Goal: Download file/media

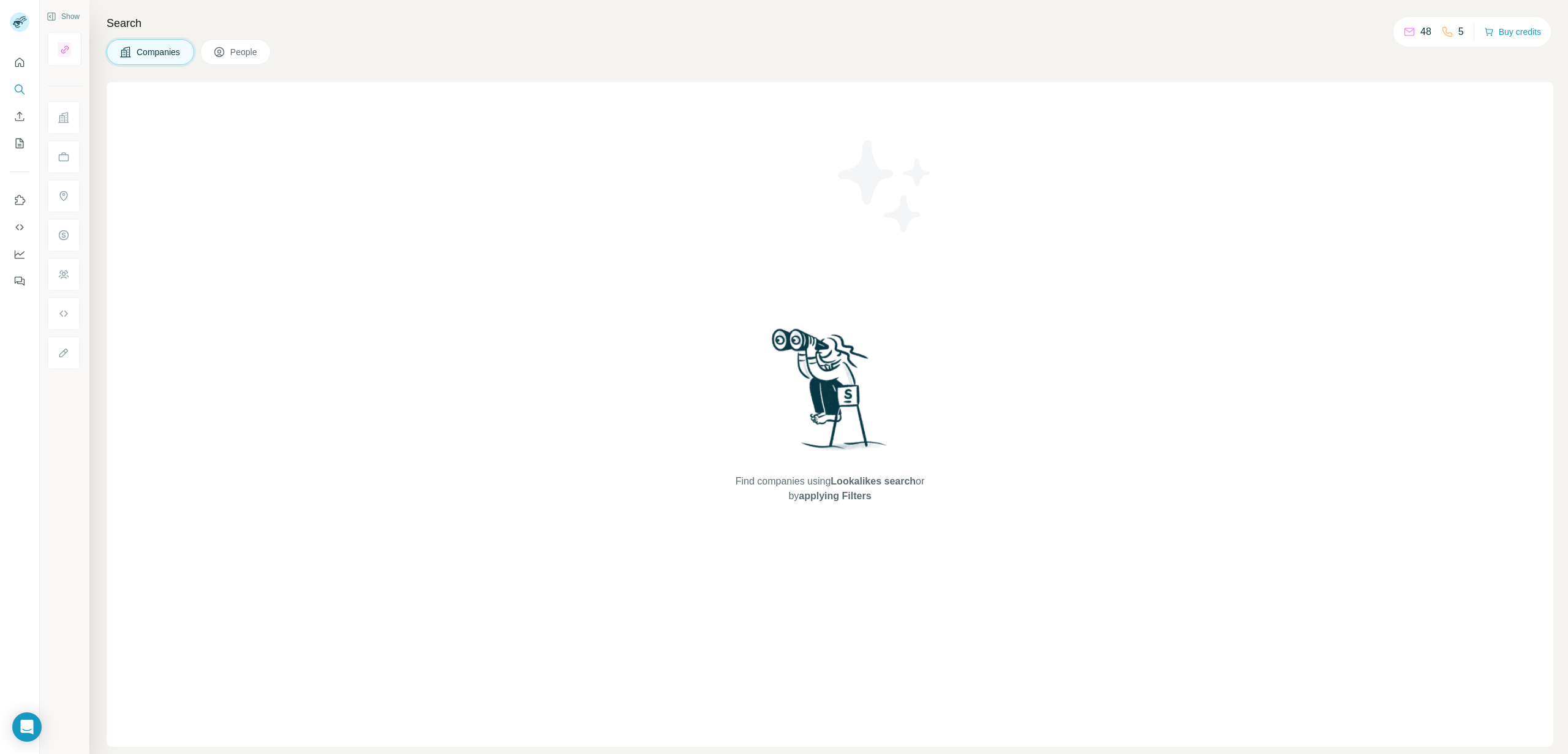
click at [1420, 32] on p "48" at bounding box center [1426, 32] width 11 height 14
click at [1236, 50] on div "Companies People" at bounding box center [829, 52] width 1446 height 25
click at [221, 54] on icon at bounding box center [220, 52] width 12 height 12
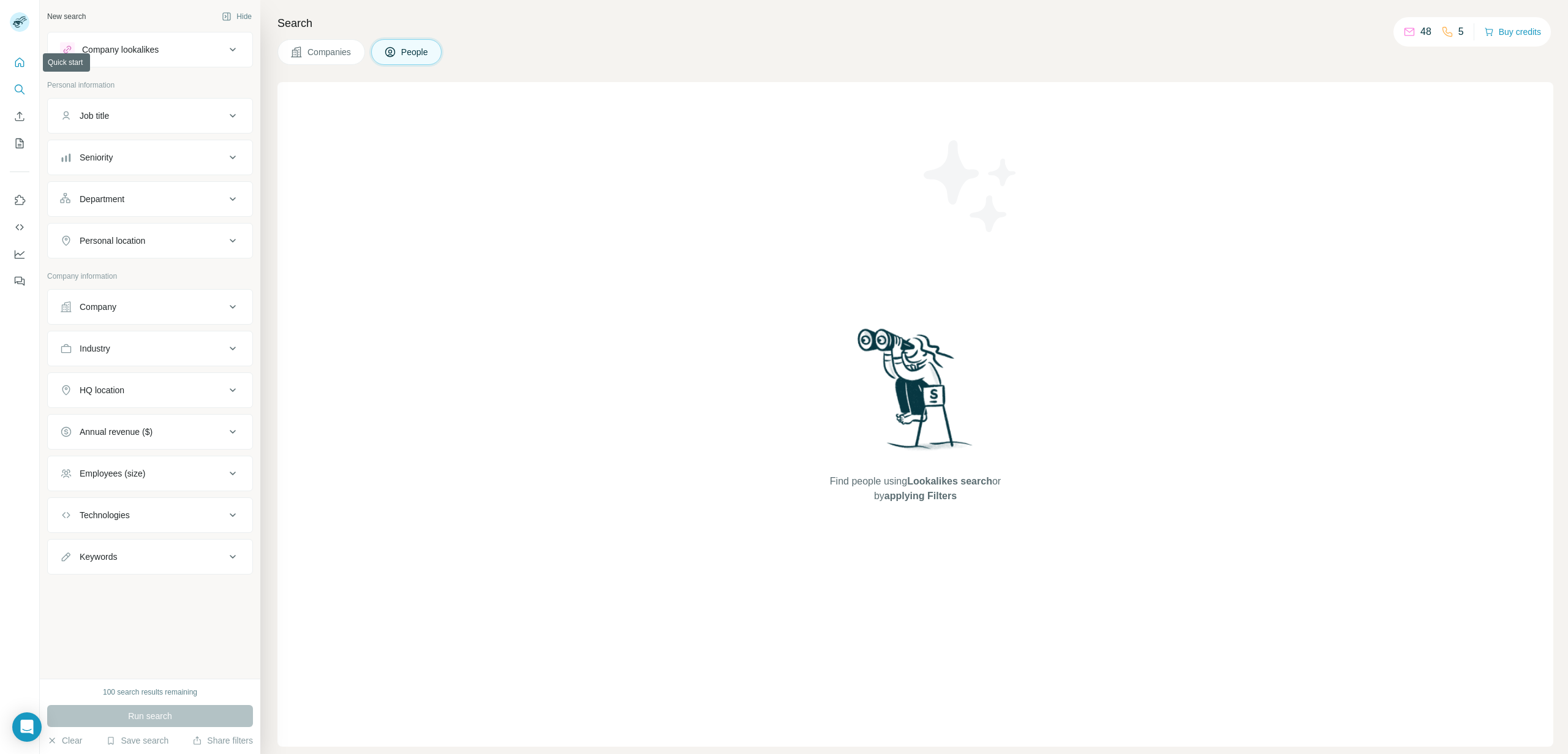
click at [25, 60] on button "Quick start" at bounding box center [19, 62] width 20 height 22
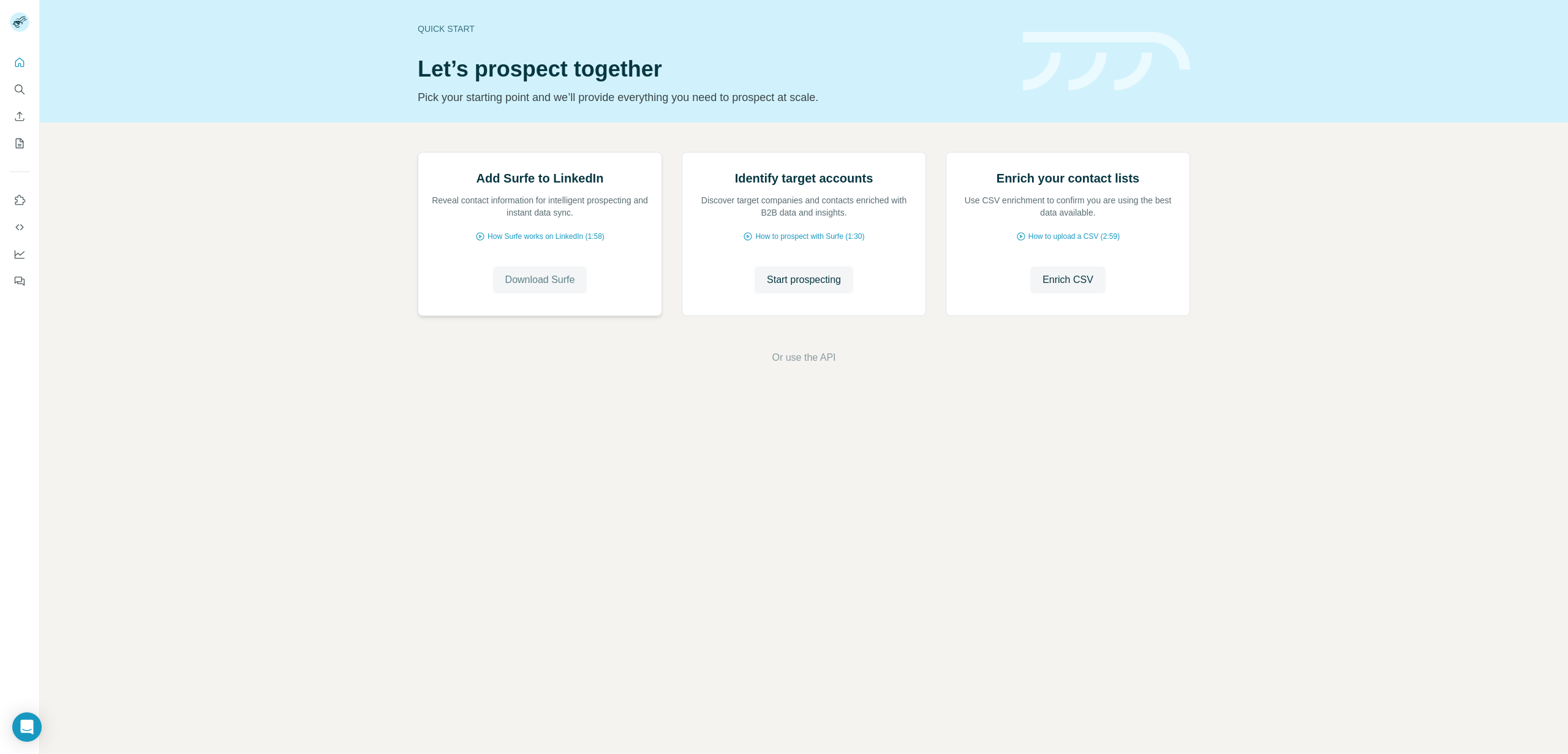
click at [549, 287] on span "Download Surfe" at bounding box center [540, 279] width 70 height 14
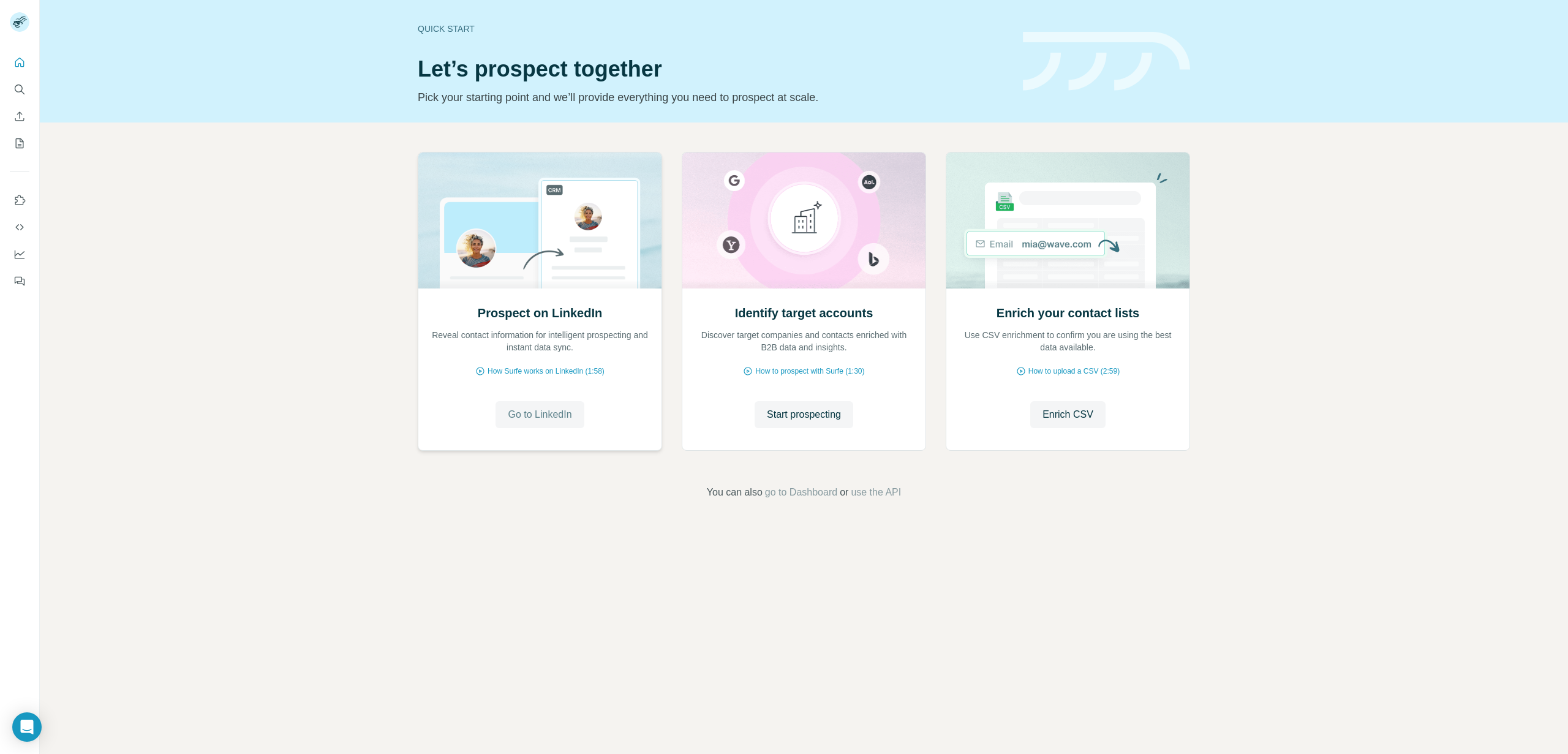
click at [540, 415] on span "Go to LinkedIn" at bounding box center [540, 414] width 64 height 14
